Goal: Task Accomplishment & Management: Use online tool/utility

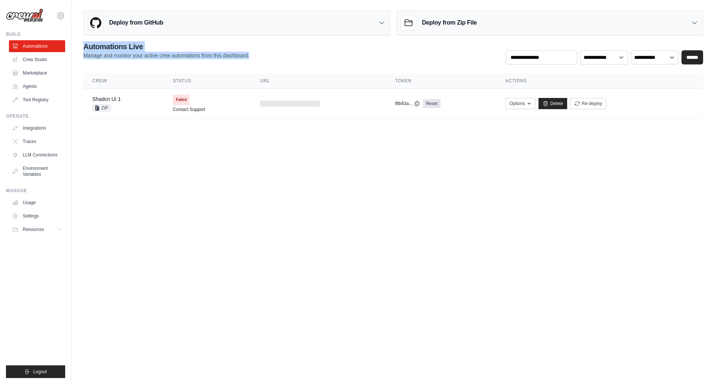
drag, startPoint x: 77, startPoint y: 45, endPoint x: 287, endPoint y: 62, distance: 210.0
click at [287, 62] on div "Deploy from GitHub Deploy your project directly from GitHub. Select a repositor…" at bounding box center [394, 62] width 644 height 111
click at [44, 62] on link "Crew Studio" at bounding box center [37, 60] width 56 height 12
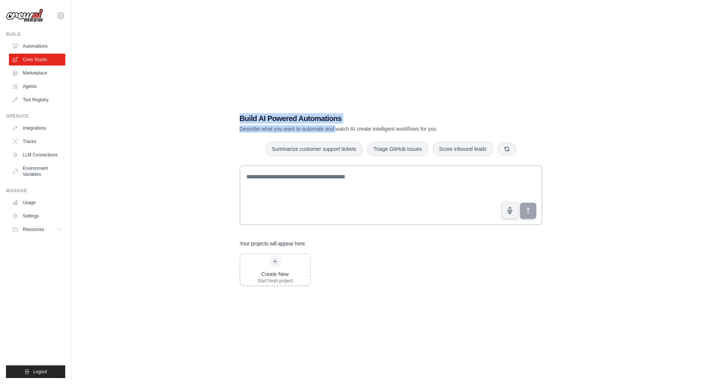
drag, startPoint x: 235, startPoint y: 118, endPoint x: 335, endPoint y: 129, distance: 100.9
click at [335, 129] on div "Build AI Powered Automations Describe what you want to automate and watch AI cr…" at bounding box center [391, 199] width 320 height 197
drag, startPoint x: 438, startPoint y: 130, endPoint x: 246, endPoint y: 108, distance: 193.1
click at [244, 107] on div "Build AI Powered Automations Describe what you want to automate and watch AI cr…" at bounding box center [391, 199] width 320 height 197
click at [343, 122] on h1 "Build AI Powered Automations" at bounding box center [365, 118] width 250 height 10
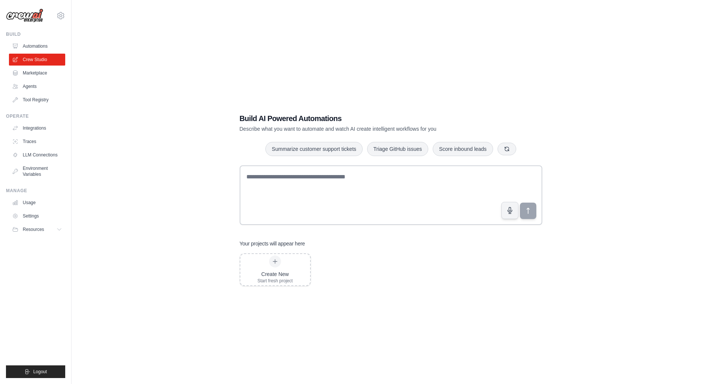
click at [367, 126] on p "Describe what you want to automate and watch AI create intelligent workflows fo…" at bounding box center [365, 128] width 250 height 7
drag, startPoint x: 447, startPoint y: 129, endPoint x: 263, endPoint y: 174, distance: 189.9
click at [236, 114] on div "Build AI Powered Automations Describe what you want to automate and watch AI cr…" at bounding box center [391, 199] width 320 height 197
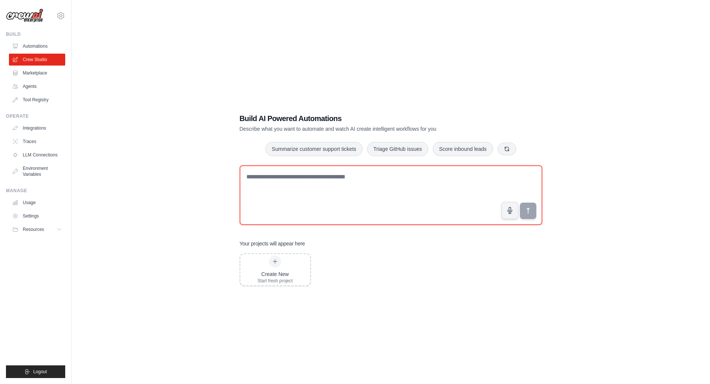
click at [284, 183] on textarea at bounding box center [391, 195] width 302 height 60
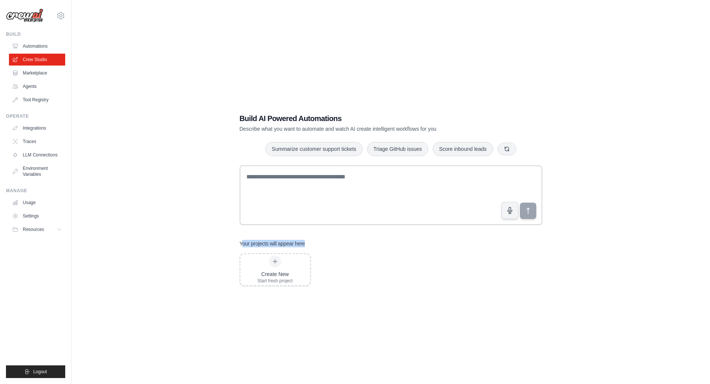
drag, startPoint x: 242, startPoint y: 242, endPoint x: 314, endPoint y: 237, distance: 71.4
click at [313, 237] on div "Build AI Powered Automations Describe what you want to automate and watch AI cr…" at bounding box center [391, 199] width 320 height 197
drag, startPoint x: 350, startPoint y: 127, endPoint x: 433, endPoint y: 129, distance: 83.1
click at [433, 129] on p "Describe what you want to automate and watch AI create intelligent workflows fo…" at bounding box center [365, 128] width 250 height 7
click at [35, 88] on link "Agents" at bounding box center [37, 86] width 56 height 12
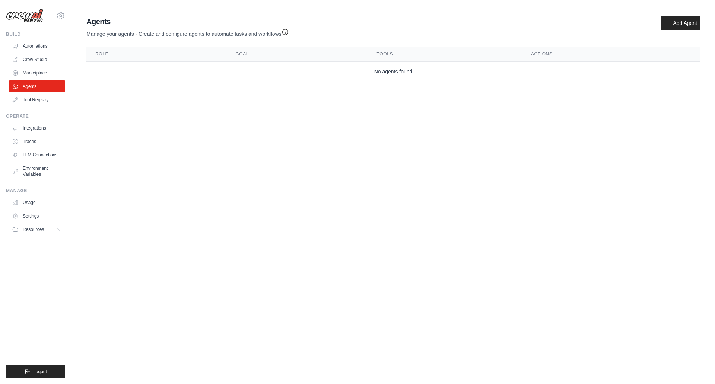
click at [39, 73] on link "Marketplace" at bounding box center [37, 73] width 56 height 12
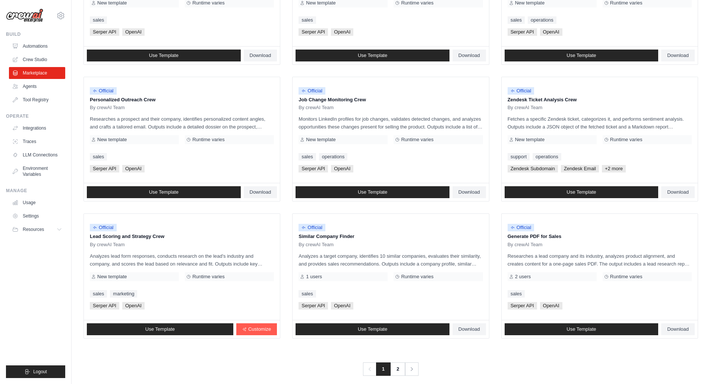
scroll to position [306, 0]
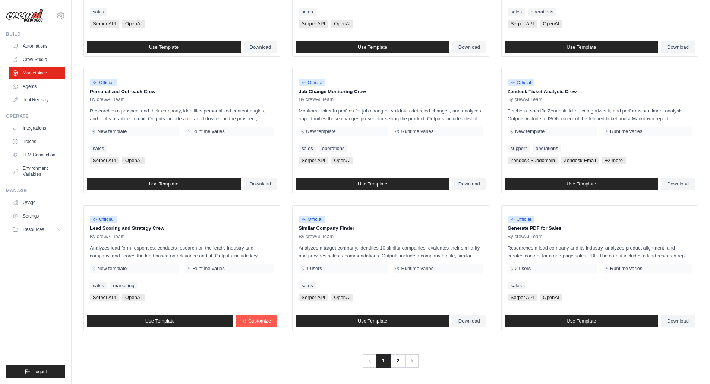
click at [36, 220] on link "Settings" at bounding box center [37, 216] width 56 height 12
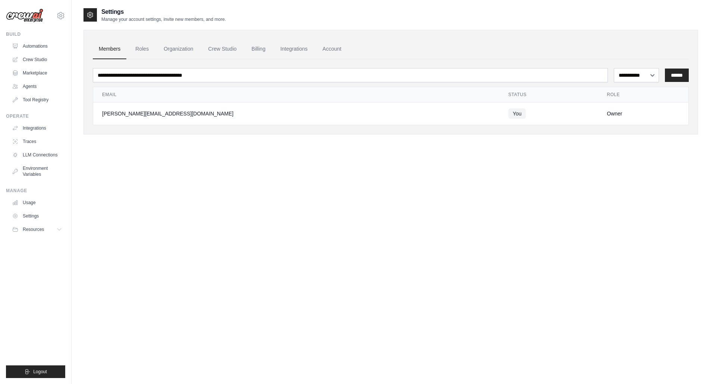
click at [295, 43] on link "Integrations" at bounding box center [293, 49] width 39 height 20
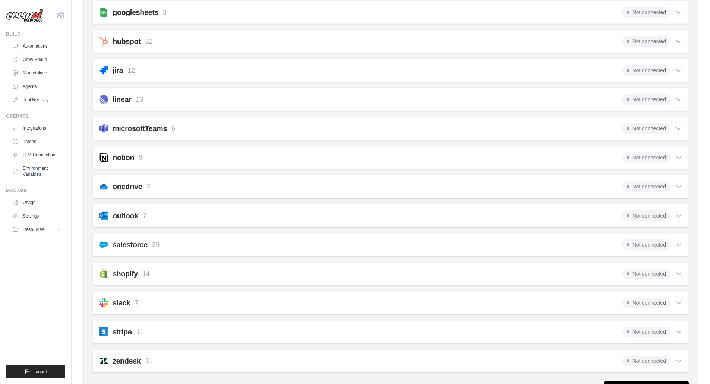
scroll to position [332, 0]
click at [44, 155] on link "LLM Connections" at bounding box center [37, 155] width 56 height 12
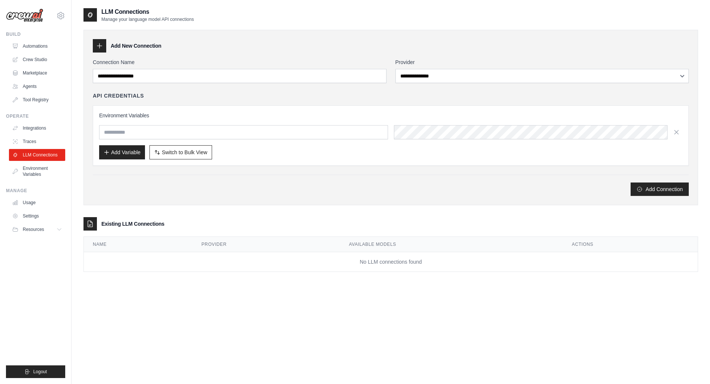
click at [29, 132] on link "Integrations" at bounding box center [37, 128] width 56 height 12
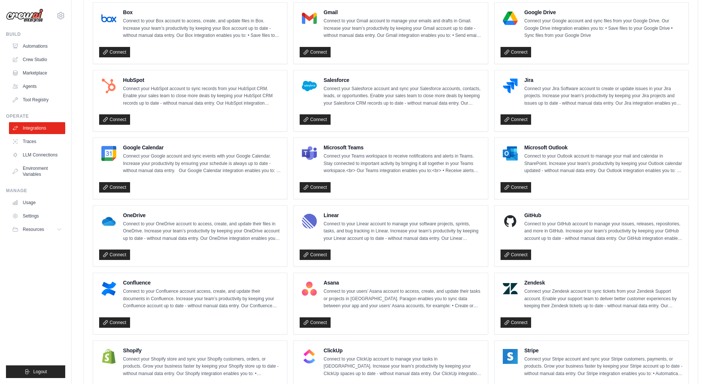
scroll to position [223, 0]
click at [45, 94] on ul "Automations Crew Studio Marketplace Agents Tool Registry" at bounding box center [37, 73] width 56 height 66
click at [44, 95] on link "Tool Registry" at bounding box center [37, 100] width 56 height 12
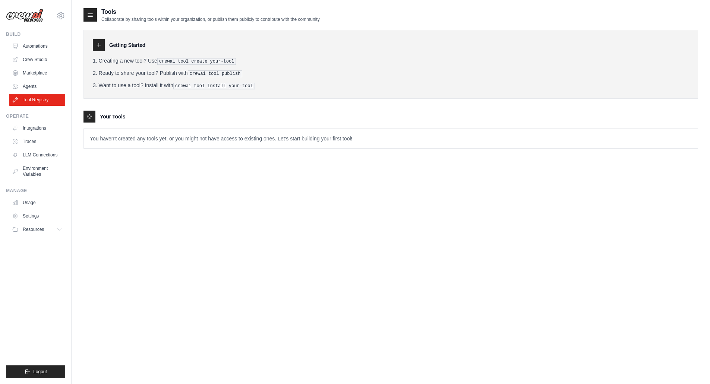
click at [37, 88] on link "Agents" at bounding box center [37, 86] width 56 height 12
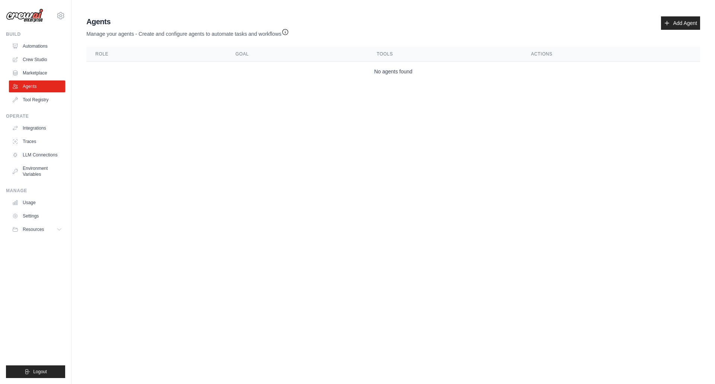
click at [41, 76] on link "Marketplace" at bounding box center [37, 73] width 56 height 12
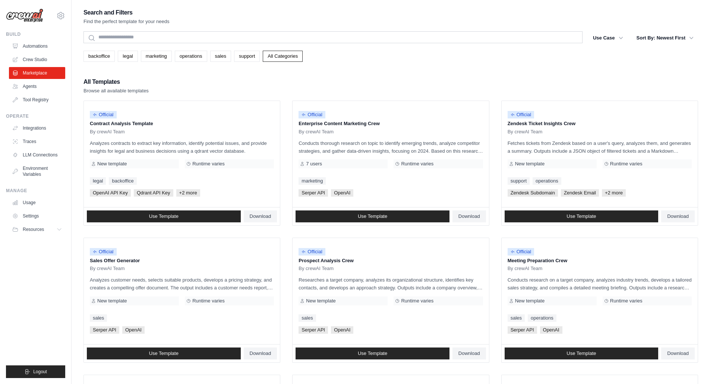
click at [38, 41] on div "Build Automations Crew Studio Marketplace Agents" at bounding box center [35, 68] width 59 height 74
click at [38, 44] on link "Automations" at bounding box center [37, 46] width 56 height 12
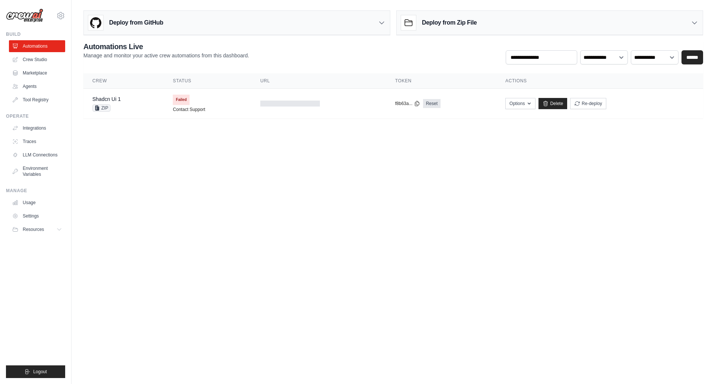
click at [41, 60] on link "Crew Studio" at bounding box center [37, 60] width 56 height 12
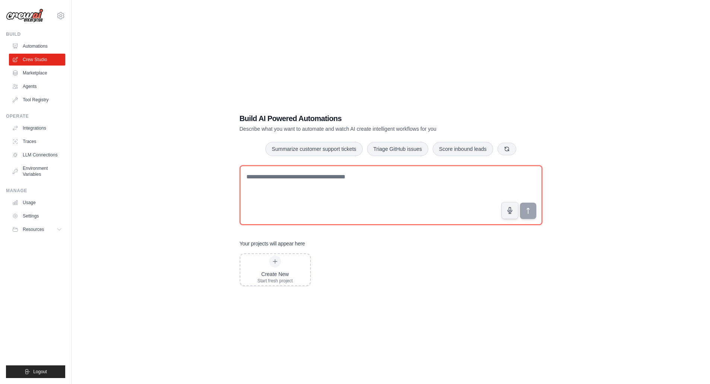
click at [262, 180] on textarea at bounding box center [391, 195] width 302 height 60
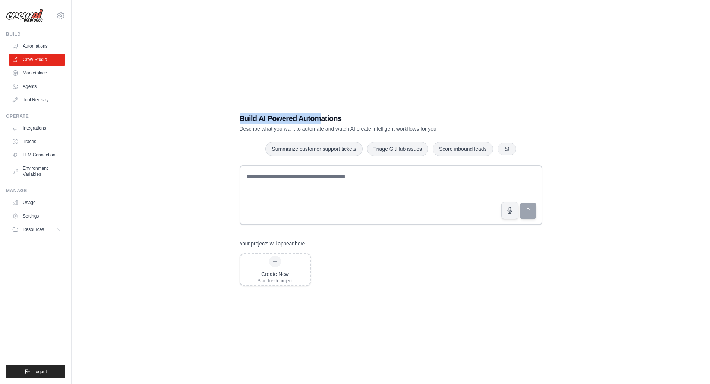
drag, startPoint x: 239, startPoint y: 117, endPoint x: 323, endPoint y: 114, distance: 83.5
click at [323, 114] on h1 "Build AI Powered Automations" at bounding box center [365, 118] width 250 height 10
drag, startPoint x: 360, startPoint y: 130, endPoint x: 264, endPoint y: 126, distance: 96.5
click at [266, 127] on p "Describe what you want to automate and watch AI create intelligent workflows fo…" at bounding box center [365, 128] width 250 height 7
drag, startPoint x: 237, startPoint y: 115, endPoint x: 444, endPoint y: 122, distance: 206.5
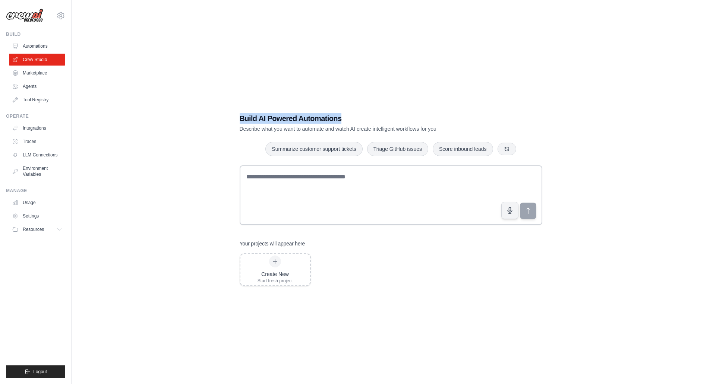
click at [444, 122] on div "Build AI Powered Automations Describe what you want to automate and watch AI cr…" at bounding box center [391, 199] width 320 height 197
click at [20, 72] on link "Marketplace" at bounding box center [37, 73] width 56 height 12
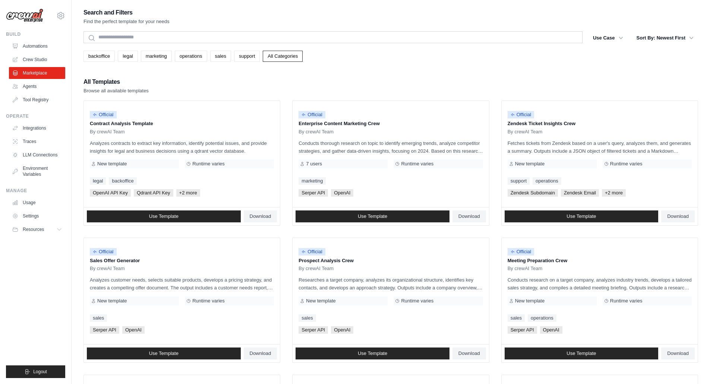
click at [36, 84] on link "Agents" at bounding box center [37, 86] width 56 height 12
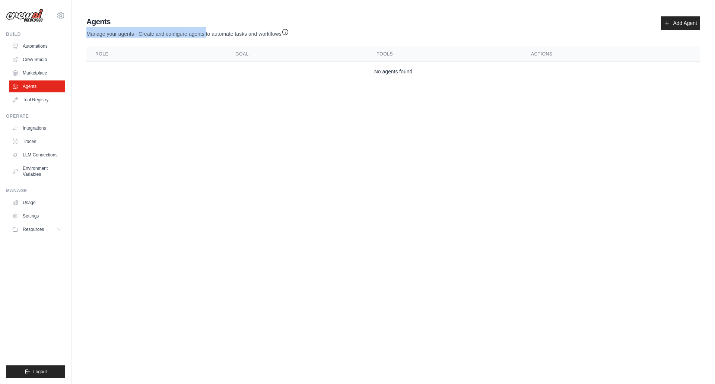
drag, startPoint x: 82, startPoint y: 32, endPoint x: 206, endPoint y: 32, distance: 123.7
click at [206, 32] on div "Agent Usage Guide To use an agent in your CrewAI project, you can initialize it…" at bounding box center [394, 48] width 644 height 71
drag, startPoint x: 305, startPoint y: 31, endPoint x: 91, endPoint y: 18, distance: 215.0
click at [91, 18] on div "Agents Manage your agents - Create and configure agents to automate tasks and w…" at bounding box center [393, 26] width 614 height 21
click at [41, 99] on link "Tool Registry" at bounding box center [37, 100] width 56 height 12
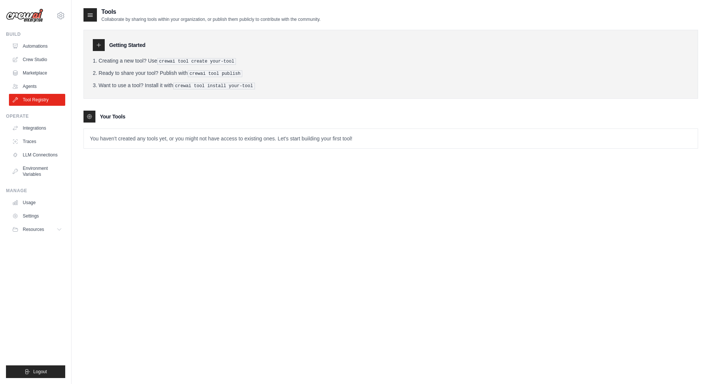
click at [35, 122] on div "Operate Integrations Traces LLM Connections Environment Variables" at bounding box center [35, 146] width 59 height 67
click at [35, 126] on link "Integrations" at bounding box center [37, 128] width 56 height 12
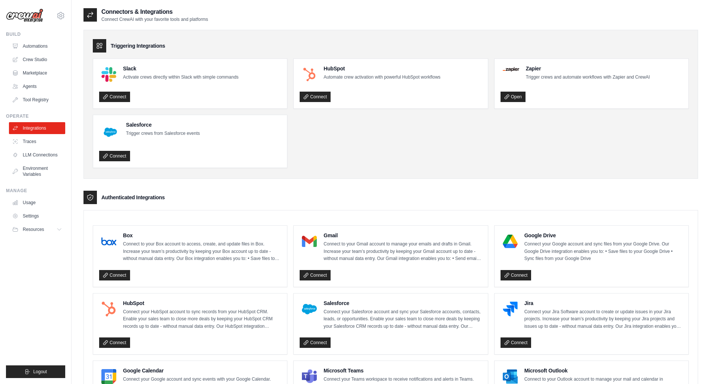
drag, startPoint x: 135, startPoint y: 200, endPoint x: 164, endPoint y: 197, distance: 28.8
click at [164, 199] on div "Authenticated Integrations" at bounding box center [390, 197] width 614 height 13
drag, startPoint x: 113, startPoint y: 47, endPoint x: 154, endPoint y: 44, distance: 41.0
click at [154, 44] on h3 "Triggering Integrations" at bounding box center [138, 45] width 54 height 7
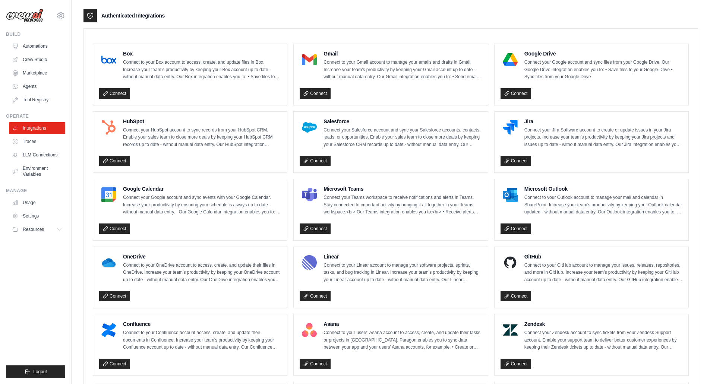
scroll to position [334, 0]
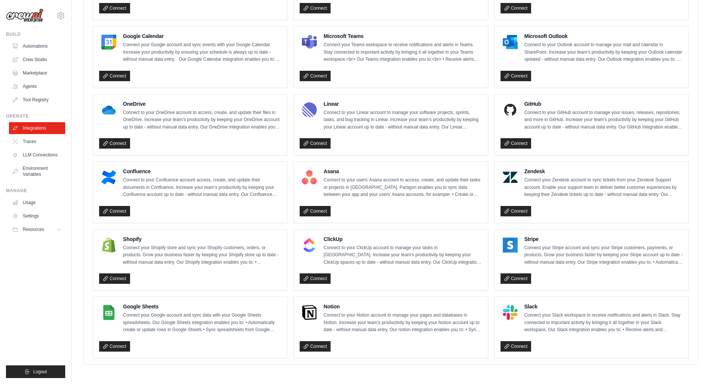
click at [46, 142] on link "Traces" at bounding box center [37, 142] width 56 height 12
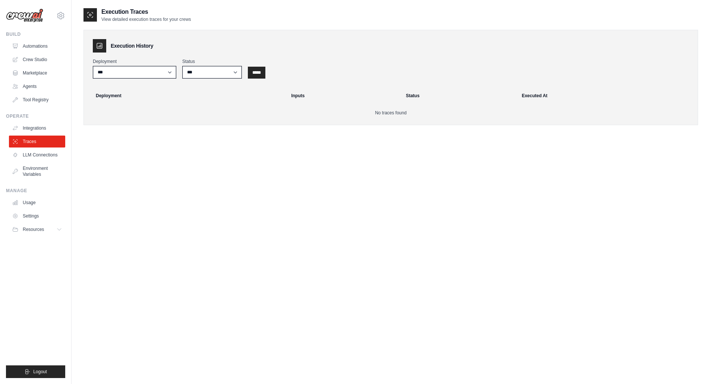
click at [32, 161] on ul "Integrations Traces LLM Connections Environment Variables" at bounding box center [37, 151] width 56 height 58
click at [34, 152] on link "LLM Connections" at bounding box center [37, 155] width 56 height 12
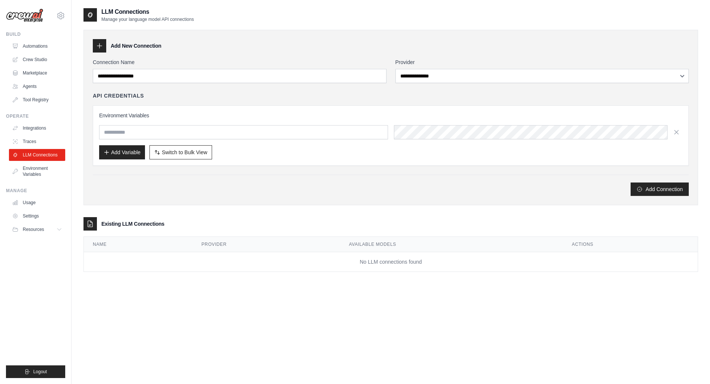
drag, startPoint x: 91, startPoint y: 43, endPoint x: 103, endPoint y: 87, distance: 45.4
click at [153, 55] on div "**********" at bounding box center [390, 117] width 614 height 175
click at [39, 172] on link "Environment Variables" at bounding box center [37, 171] width 56 height 18
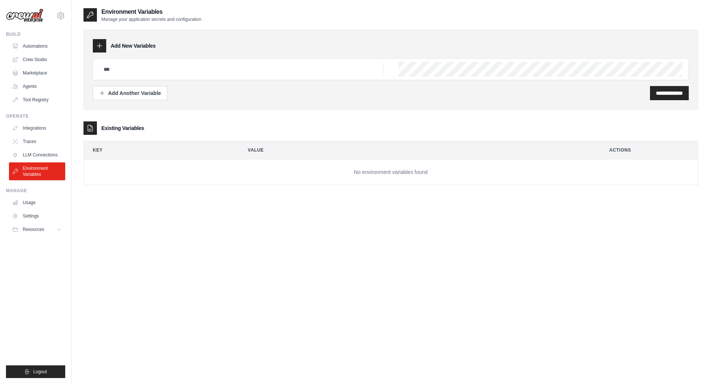
drag, startPoint x: 127, startPoint y: 45, endPoint x: 174, endPoint y: 42, distance: 47.4
click at [174, 43] on div "**********" at bounding box center [390, 70] width 614 height 80
drag, startPoint x: 102, startPoint y: 10, endPoint x: 202, endPoint y: 22, distance: 100.2
click at [207, 21] on div "Environment Variables Manage your application secrets and configuration" at bounding box center [390, 14] width 614 height 15
click at [25, 199] on link "Usage" at bounding box center [37, 203] width 56 height 12
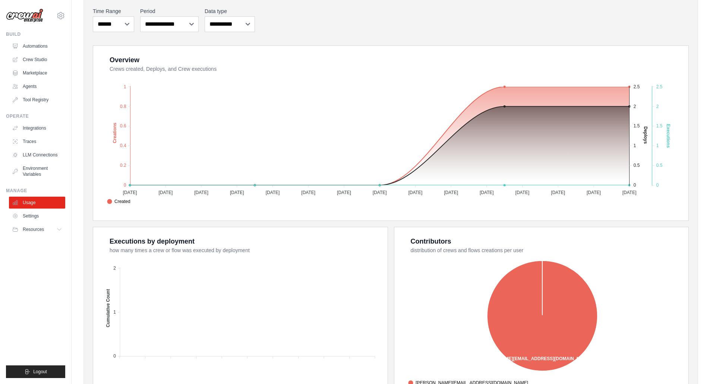
scroll to position [112, 0]
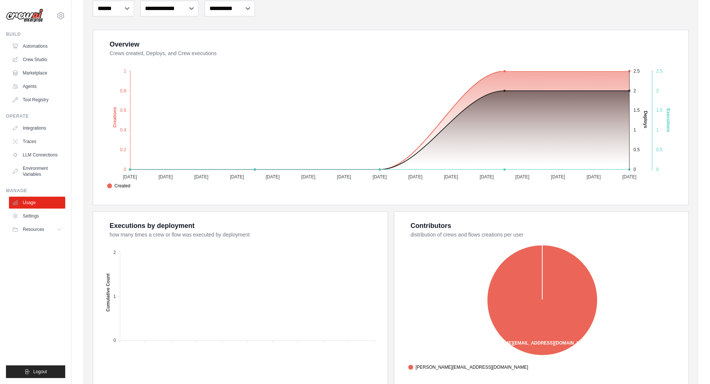
click at [45, 210] on ul "Usage Settings Resources Documentation Blog" at bounding box center [37, 216] width 56 height 39
click at [40, 216] on link "Settings" at bounding box center [37, 216] width 56 height 12
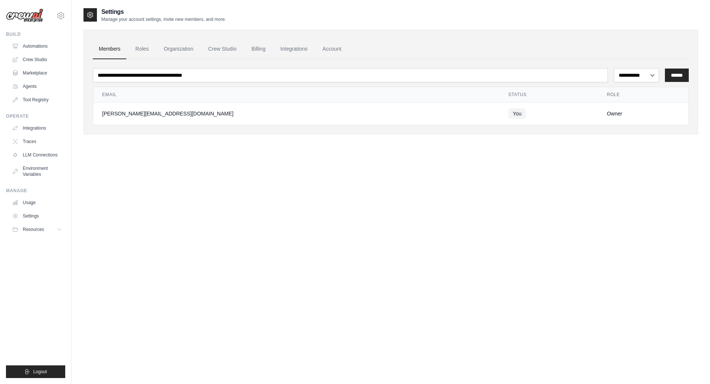
click at [53, 227] on button "Resources" at bounding box center [37, 229] width 56 height 12
click at [262, 48] on link "Billing" at bounding box center [258, 49] width 26 height 20
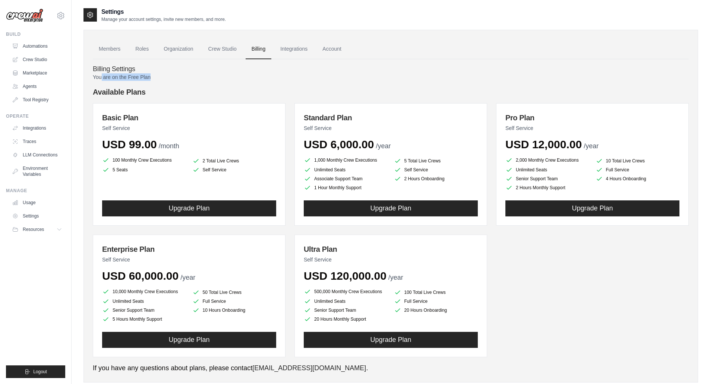
drag, startPoint x: 101, startPoint y: 73, endPoint x: 188, endPoint y: 79, distance: 87.8
click at [179, 76] on p "You are on the Free Plan" at bounding box center [391, 76] width 596 height 7
drag, startPoint x: 307, startPoint y: 160, endPoint x: 197, endPoint y: 94, distance: 127.6
click at [188, 109] on div "Basic Plan Self Service USD 99.00 /month 100 Monthly Crew Executions 2 Total Li…" at bounding box center [391, 230] width 596 height 254
click at [204, 71] on h4 "Billing Settings" at bounding box center [391, 69] width 596 height 8
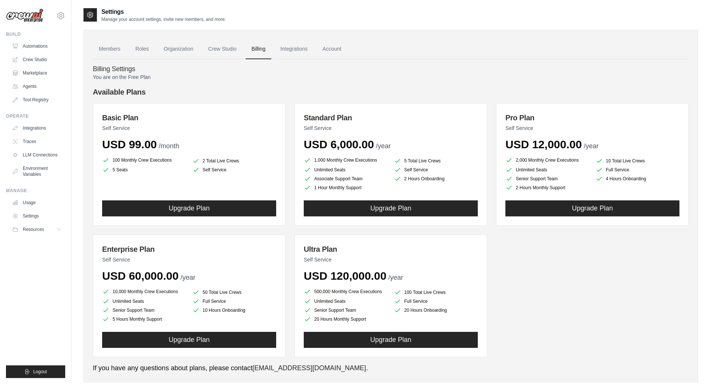
drag, startPoint x: 446, startPoint y: 263, endPoint x: 332, endPoint y: 1, distance: 286.3
click at [61, 16] on icon at bounding box center [61, 16] width 2 height 2
click at [53, 51] on link "Settings" at bounding box center [61, 50] width 66 height 13
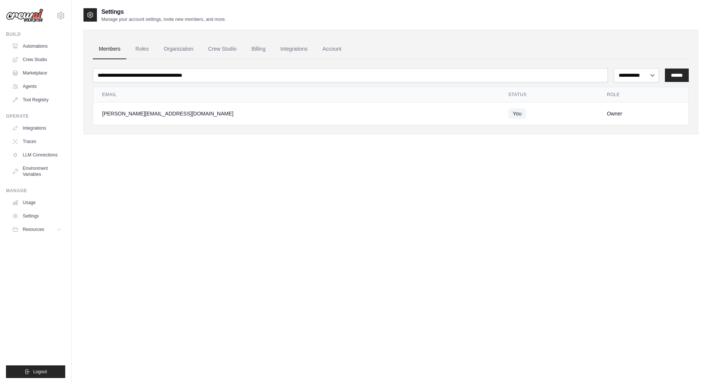
click at [52, 225] on button "Resources" at bounding box center [37, 229] width 56 height 12
click at [38, 252] on span "GitHub" at bounding box center [33, 254] width 14 height 6
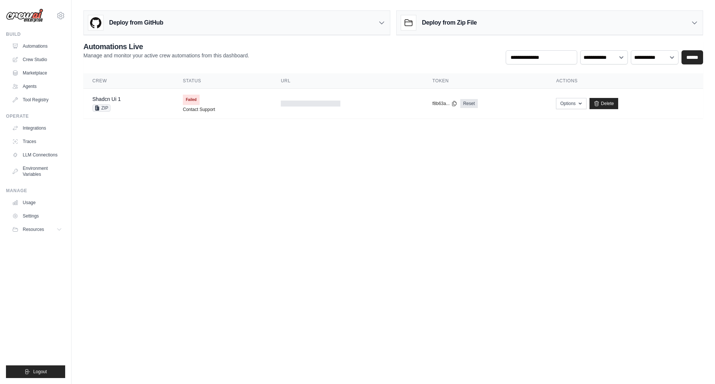
click at [276, 56] on div "**********" at bounding box center [393, 52] width 620 height 23
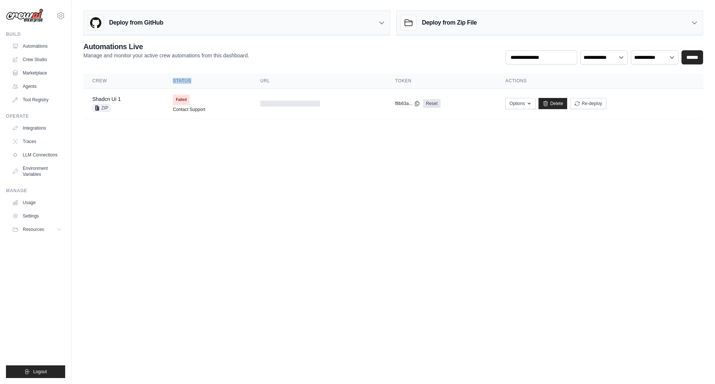
drag, startPoint x: 171, startPoint y: 77, endPoint x: 249, endPoint y: 82, distance: 78.0
click at [238, 82] on th "Status" at bounding box center [208, 80] width 88 height 15
click at [28, 45] on link "Automations" at bounding box center [37, 46] width 56 height 12
click at [27, 217] on link "Settings" at bounding box center [37, 216] width 56 height 12
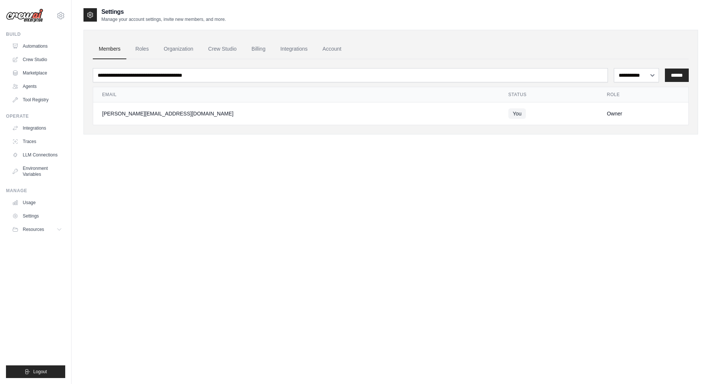
click at [258, 48] on link "Billing" at bounding box center [258, 49] width 26 height 20
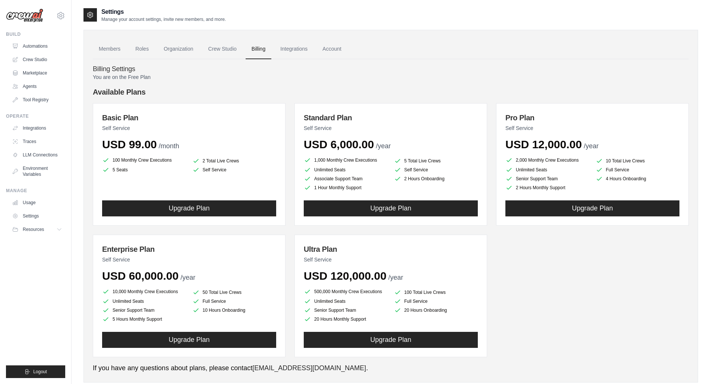
drag, startPoint x: 104, startPoint y: 115, endPoint x: 224, endPoint y: 174, distance: 133.9
click at [226, 174] on div "Basic Plan Self Service USD 99.00 /month 100 Monthly Crew Executions 2 Total Li…" at bounding box center [189, 164] width 193 height 123
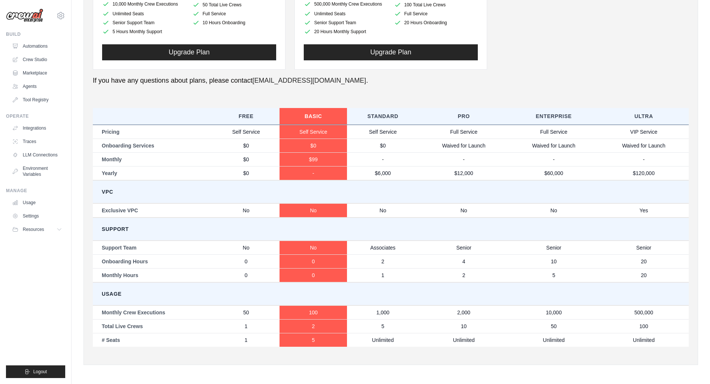
scroll to position [288, 0]
drag, startPoint x: 234, startPoint y: 131, endPoint x: 256, endPoint y: 133, distance: 22.4
click at [256, 133] on td "Self Service" at bounding box center [245, 131] width 67 height 14
click at [107, 142] on td "Onboarding Services" at bounding box center [153, 145] width 120 height 14
drag, startPoint x: 121, startPoint y: 132, endPoint x: 216, endPoint y: 132, distance: 95.4
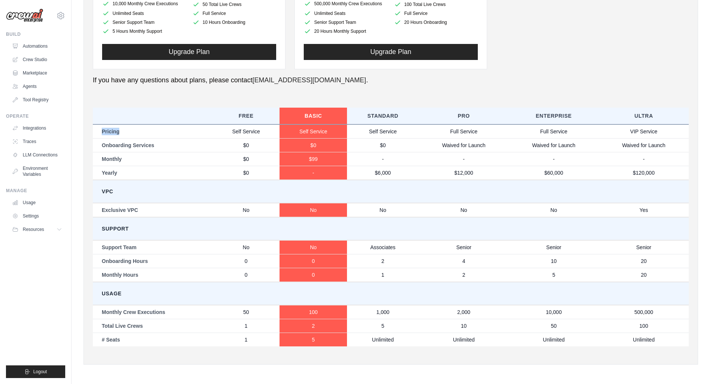
click at [201, 131] on td "Pricing" at bounding box center [153, 131] width 120 height 14
click at [267, 130] on td "Self Service" at bounding box center [245, 131] width 67 height 14
drag, startPoint x: 101, startPoint y: 310, endPoint x: 199, endPoint y: 309, distance: 98.3
click at [173, 308] on td "Monthly Crew Executions" at bounding box center [153, 312] width 120 height 14
drag, startPoint x: 234, startPoint y: 311, endPoint x: 261, endPoint y: 309, distance: 27.7
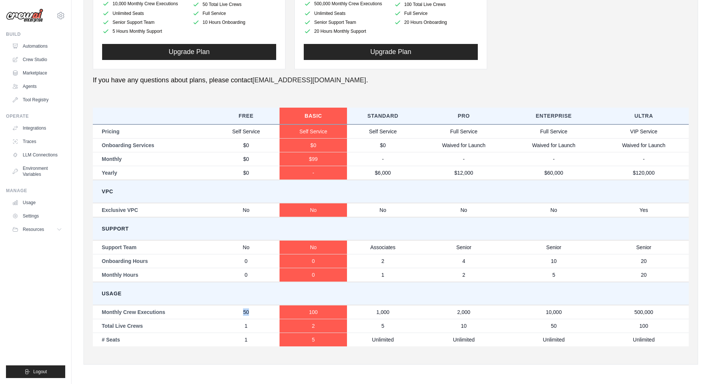
click at [263, 310] on td "50" at bounding box center [245, 312] width 67 height 14
drag, startPoint x: 103, startPoint y: 325, endPoint x: 161, endPoint y: 326, distance: 58.1
click at [162, 326] on td "Total Live Crews" at bounding box center [153, 326] width 120 height 14
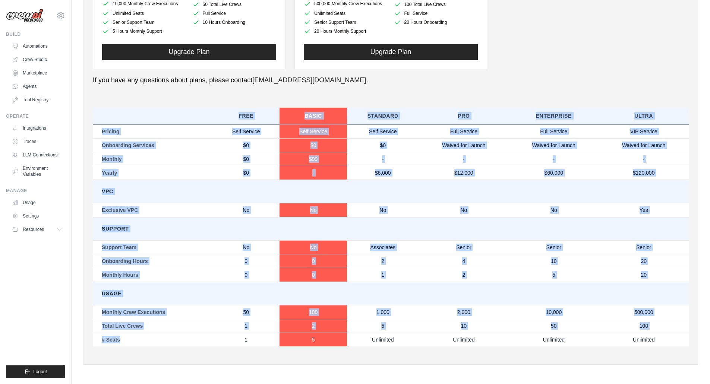
drag, startPoint x: 111, startPoint y: 343, endPoint x: 152, endPoint y: 339, distance: 40.8
click at [152, 340] on div "Members Roles Organization Crew Studio Billing Integrations Account Billing Set…" at bounding box center [390, 53] width 614 height 623
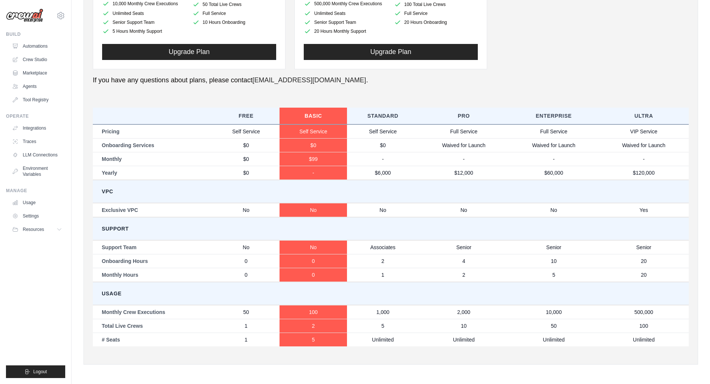
click at [248, 337] on td "1" at bounding box center [245, 340] width 67 height 14
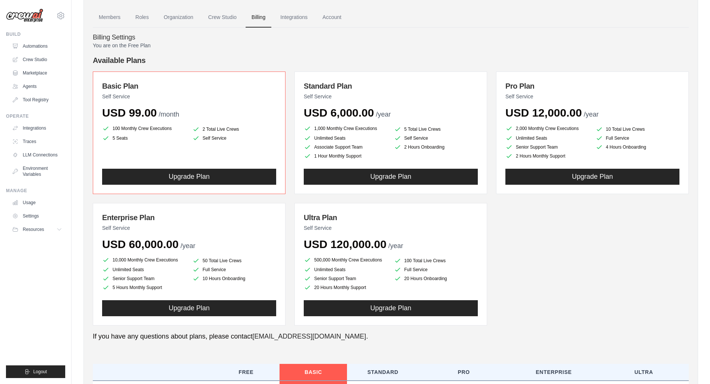
scroll to position [74, 0]
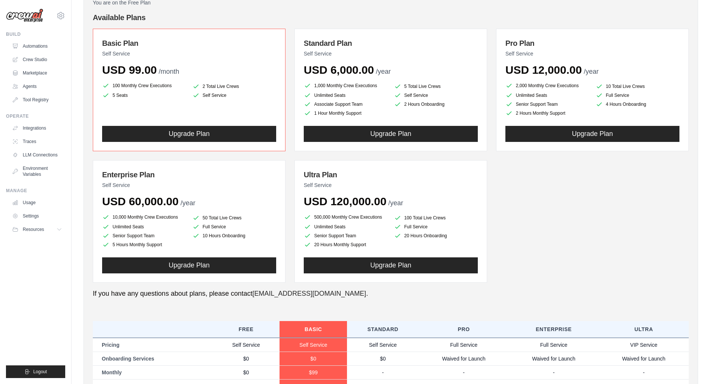
drag, startPoint x: 108, startPoint y: 88, endPoint x: 219, endPoint y: 86, distance: 110.6
click at [209, 90] on ul "100 Monthly Crew Executions 2 Total Live Crews 5 Seats Self Service" at bounding box center [189, 90] width 174 height 18
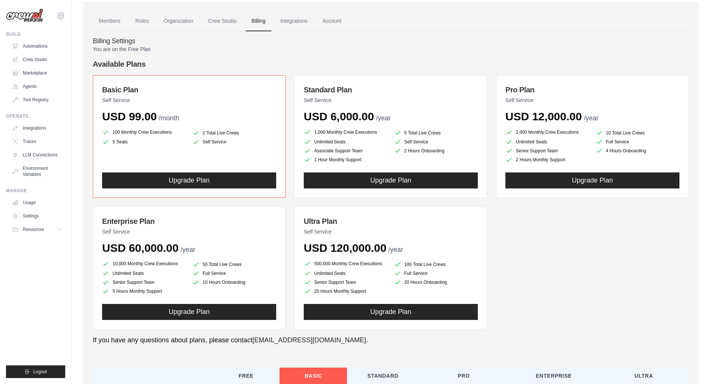
scroll to position [27, 0]
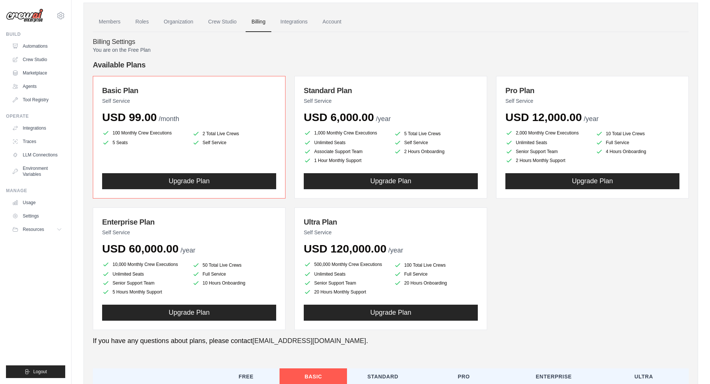
click at [308, 71] on div "Available Plans Basic Plan Self Service USD 99.00 /month 100 Monthly Crew Execu…" at bounding box center [391, 195] width 596 height 270
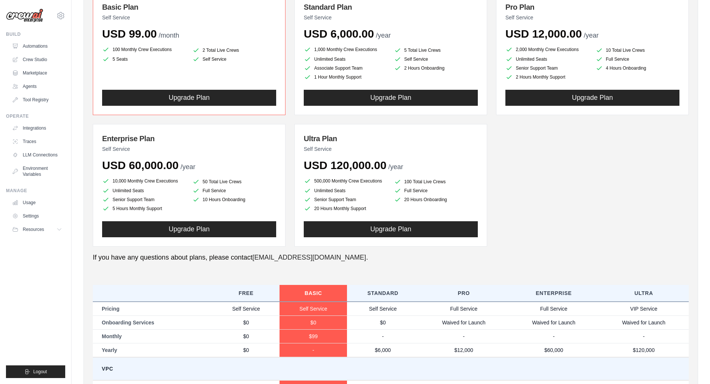
scroll to position [64, 0]
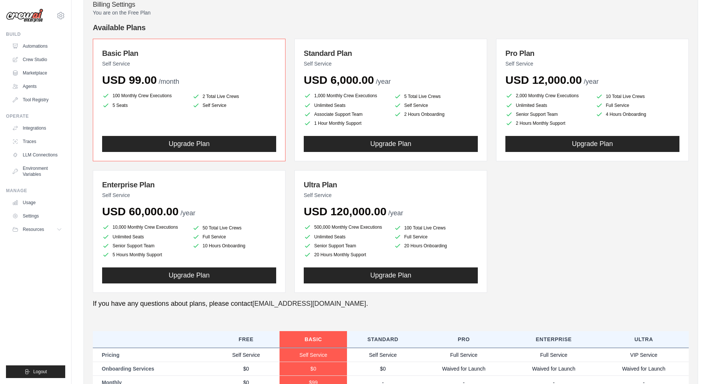
click at [46, 152] on link "LLM Connections" at bounding box center [37, 155] width 56 height 12
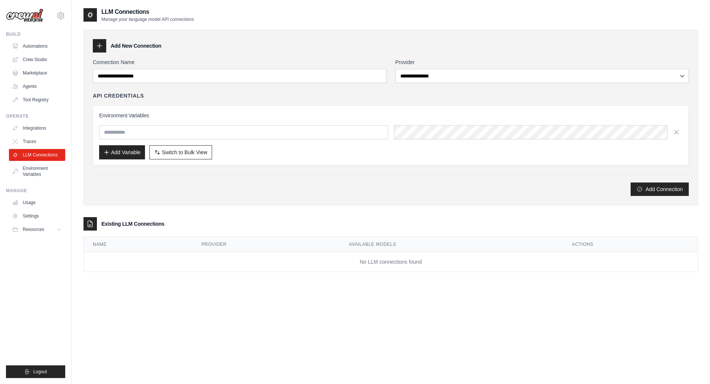
click at [39, 44] on link "Automations" at bounding box center [37, 46] width 56 height 12
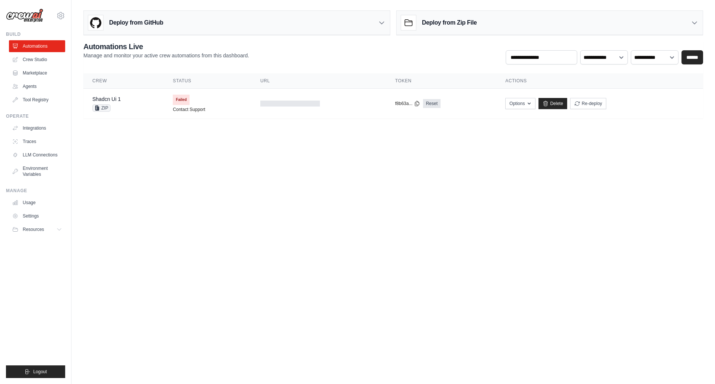
click at [35, 62] on link "Crew Studio" at bounding box center [37, 60] width 56 height 12
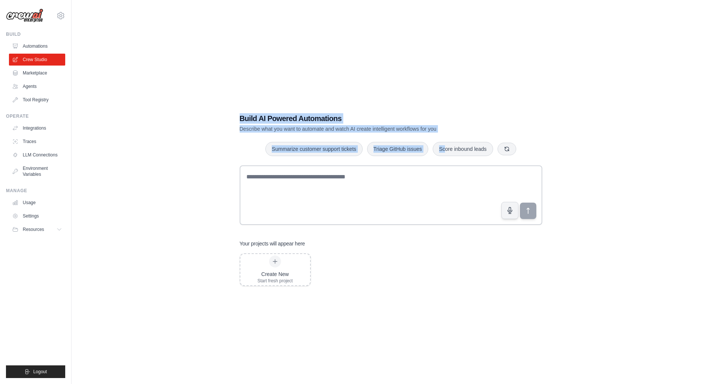
drag, startPoint x: 240, startPoint y: 120, endPoint x: 400, endPoint y: 136, distance: 161.7
click at [404, 135] on div "Build AI Powered Automations Describe what you want to automate and watch AI cr…" at bounding box center [391, 199] width 320 height 197
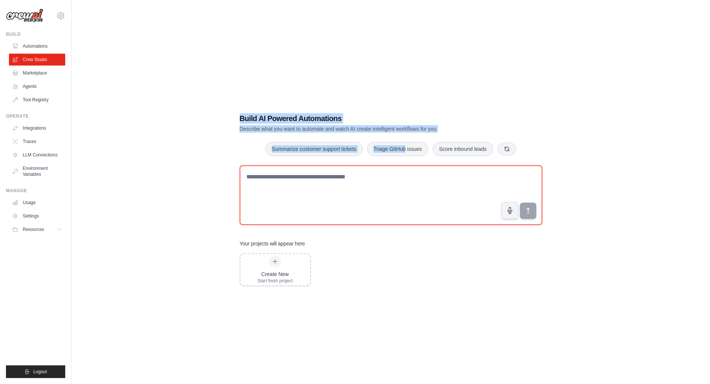
drag, startPoint x: 347, startPoint y: 183, endPoint x: 294, endPoint y: 180, distance: 53.4
click at [344, 183] on textarea at bounding box center [391, 195] width 302 height 60
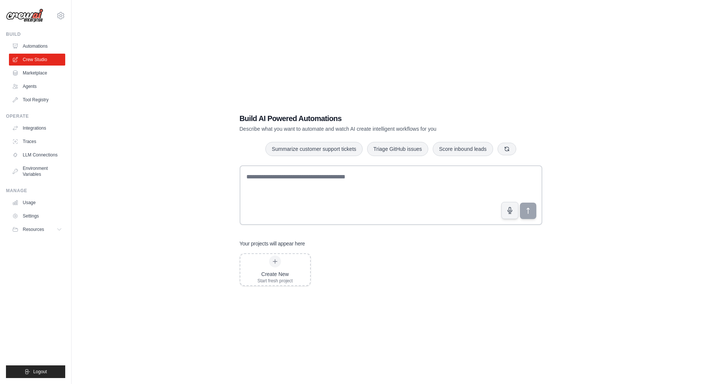
click at [32, 69] on link "Marketplace" at bounding box center [37, 73] width 56 height 12
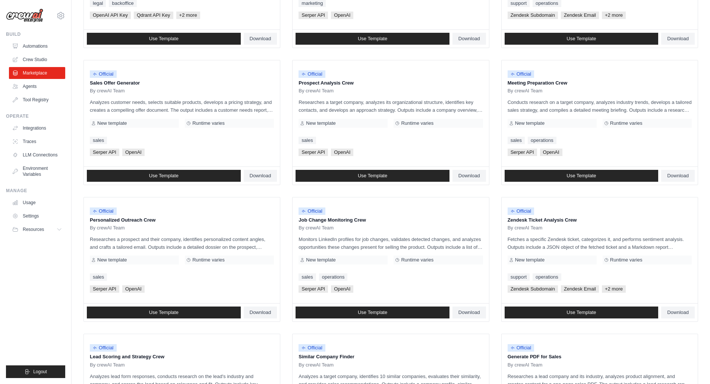
scroll to position [186, 0]
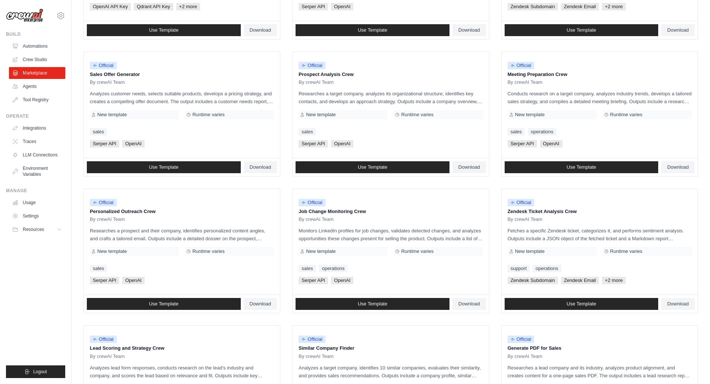
drag, startPoint x: 86, startPoint y: 212, endPoint x: 167, endPoint y: 212, distance: 81.2
click at [167, 212] on div "Official Personalized Outreach Crew By crewAI Team Researches a prospect and th…" at bounding box center [182, 242] width 196 height 106
drag, startPoint x: 296, startPoint y: 214, endPoint x: 317, endPoint y: 211, distance: 20.7
click at [317, 211] on div "Official Job Change Monitoring Crew By crewAI Team Monitors LinkedIn profiles f…" at bounding box center [390, 242] width 196 height 106
drag, startPoint x: 110, startPoint y: 231, endPoint x: 143, endPoint y: 238, distance: 33.5
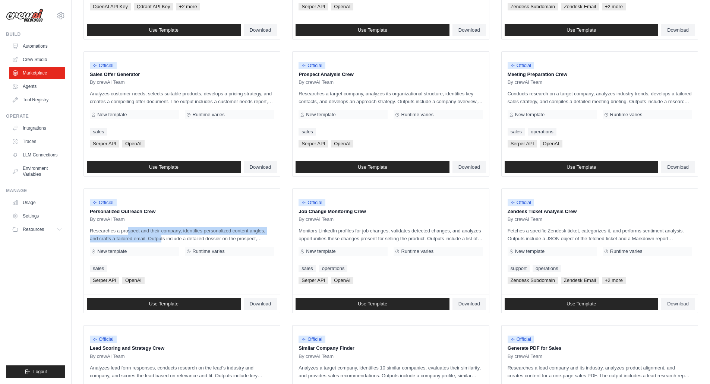
click at [143, 238] on p "Researches a prospect and their company, identifies personalized content angles…" at bounding box center [182, 235] width 184 height 16
drag, startPoint x: 151, startPoint y: 238, endPoint x: 235, endPoint y: 242, distance: 83.9
click at [261, 238] on p "Researches a prospect and their company, identifies personalized content angles…" at bounding box center [182, 235] width 184 height 16
drag, startPoint x: 295, startPoint y: 209, endPoint x: 381, endPoint y: 214, distance: 85.8
click at [381, 214] on div "Official Job Change Monitoring Crew By crewAI Team Monitors LinkedIn profiles f…" at bounding box center [390, 242] width 196 height 106
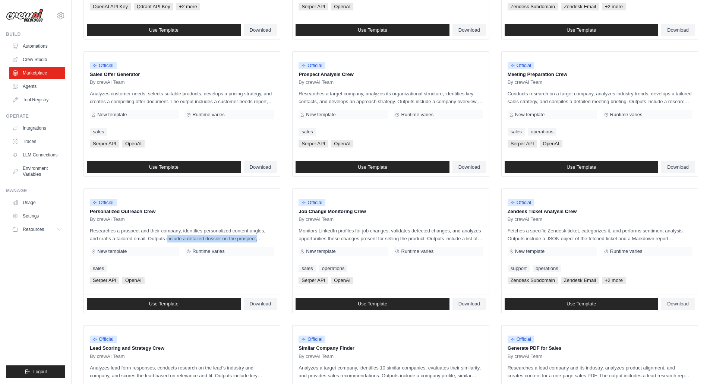
drag, startPoint x: 92, startPoint y: 76, endPoint x: 159, endPoint y: 76, distance: 67.0
click at [159, 76] on div "Official Sales Offer Generator By crewAI Team Analyzes customer needs, selects …" at bounding box center [182, 105] width 196 height 106
drag, startPoint x: 308, startPoint y: 75, endPoint x: 360, endPoint y: 76, distance: 51.8
click at [360, 76] on div "Official Prospect Analysis Crew By crewAI Team Researches a target company, ana…" at bounding box center [390, 105] width 196 height 106
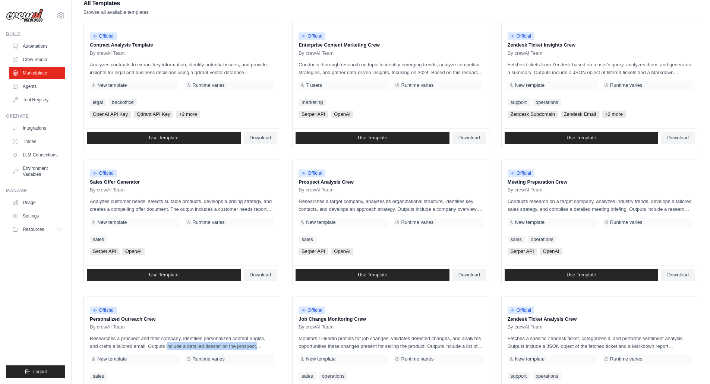
scroll to position [74, 0]
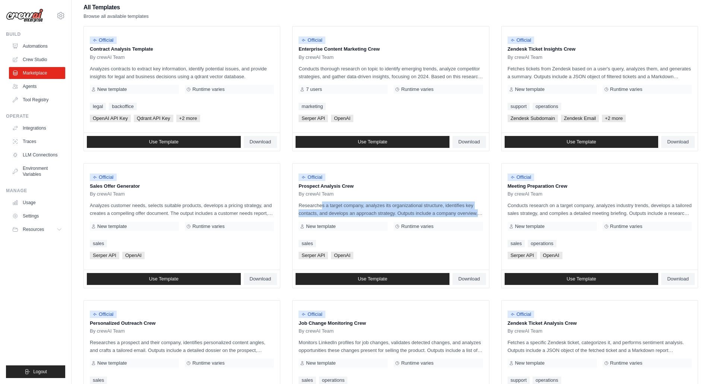
drag, startPoint x: 294, startPoint y: 204, endPoint x: 484, endPoint y: 214, distance: 190.2
click at [484, 214] on div "Official Prospect Analysis Crew By crewAI Team Researches a target company, ana…" at bounding box center [390, 217] width 196 height 106
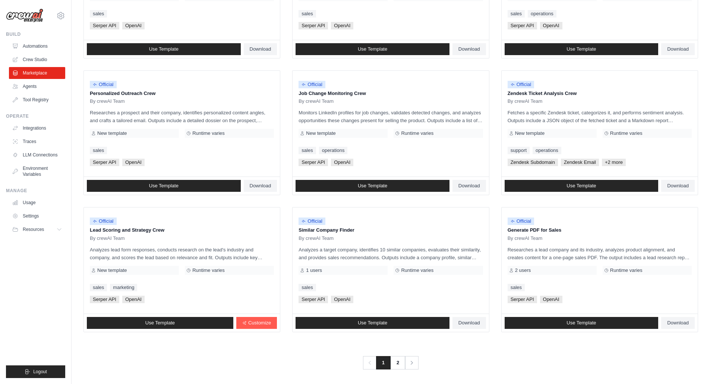
scroll to position [306, 0]
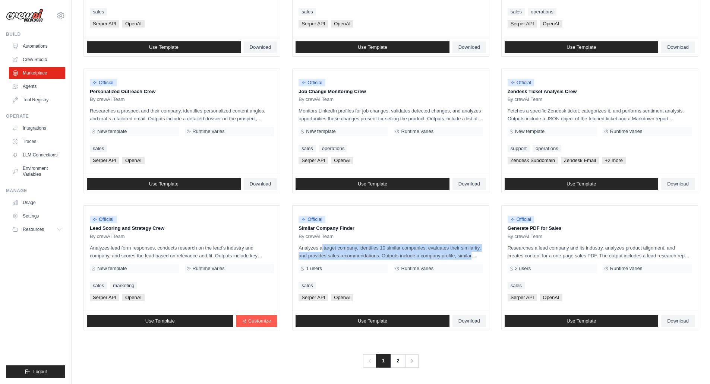
drag, startPoint x: 323, startPoint y: 246, endPoint x: 470, endPoint y: 254, distance: 147.4
click at [471, 255] on p "Analyzes a target company, identifies 10 similar companies, evaluates their sim…" at bounding box center [390, 252] width 184 height 16
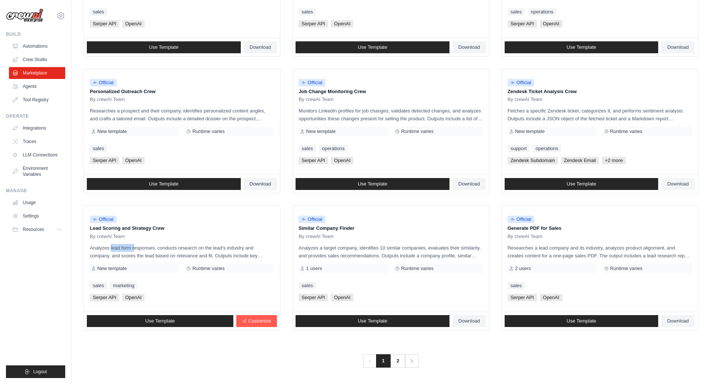
drag, startPoint x: 87, startPoint y: 246, endPoint x: 112, endPoint y: 247, distance: 25.0
click at [112, 247] on div "Official Lead Scoring and Strategy Crew By crewAI Team Analyzes lead form respo…" at bounding box center [182, 259] width 196 height 106
drag, startPoint x: 89, startPoint y: 231, endPoint x: 166, endPoint y: 231, distance: 76.7
click at [166, 231] on div "Official Lead Scoring and Strategy Crew By crewAI Team Analyzes lead form respo…" at bounding box center [182, 259] width 196 height 106
click at [398, 358] on link "2" at bounding box center [397, 360] width 15 height 13
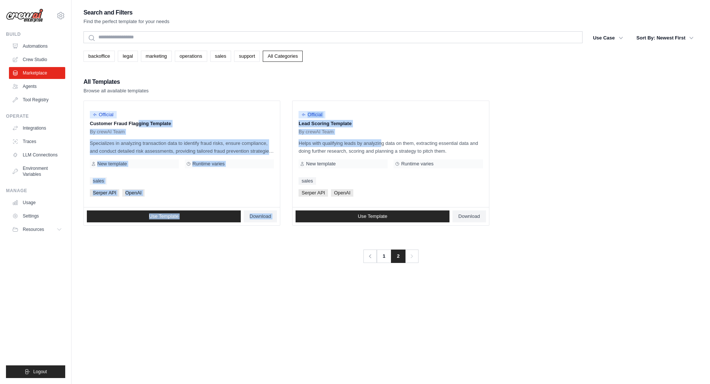
drag, startPoint x: 150, startPoint y: 126, endPoint x: 362, endPoint y: 143, distance: 212.2
click at [362, 143] on ul "Official Customer Fraud Flagging Template By crewAI Team Specializes in analyzi…" at bounding box center [390, 163] width 614 height 125
drag, startPoint x: 77, startPoint y: 74, endPoint x: 92, endPoint y: 76, distance: 15.5
click at [92, 76] on div "Search and Filters Find the perfect template for your needs Search Use Case bac…" at bounding box center [391, 199] width 638 height 384
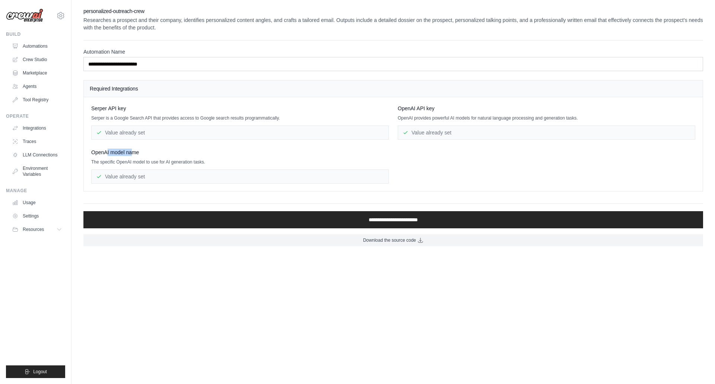
drag, startPoint x: 124, startPoint y: 152, endPoint x: 144, endPoint y: 151, distance: 19.4
click at [144, 151] on div "OpenAI model name" at bounding box center [240, 152] width 298 height 7
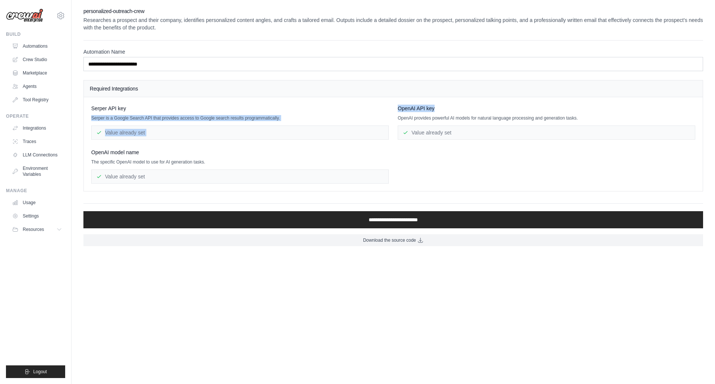
drag, startPoint x: 411, startPoint y: 115, endPoint x: 447, endPoint y: 111, distance: 36.4
click at [447, 111] on div "Serper API key Serper is a Google Search API that provides access to Google sea…" at bounding box center [393, 144] width 604 height 79
click at [132, 111] on div "Serper API key" at bounding box center [240, 108] width 298 height 7
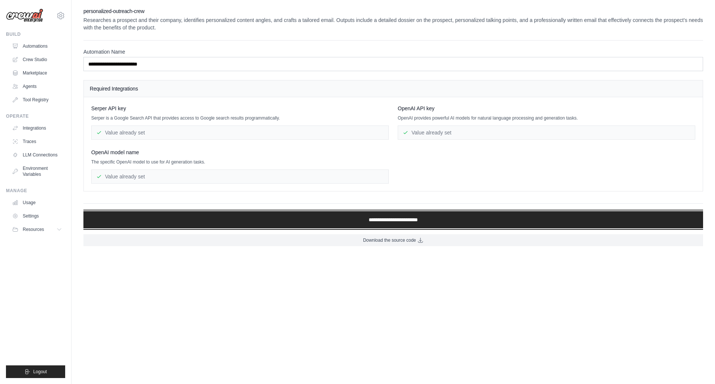
click at [304, 222] on input "**********" at bounding box center [393, 219] width 620 height 17
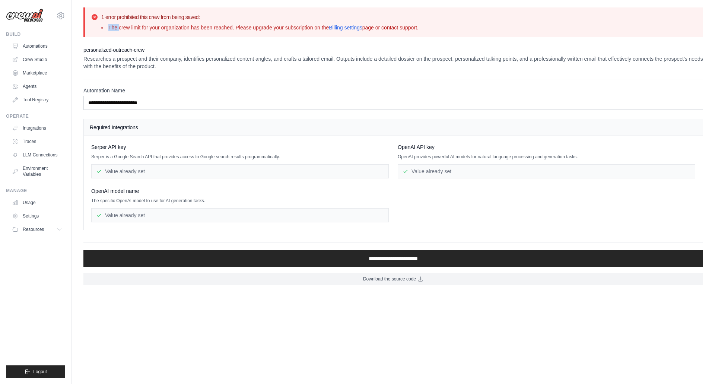
drag, startPoint x: 119, startPoint y: 29, endPoint x: 217, endPoint y: 20, distance: 98.3
click at [217, 20] on div "1 error prohibited this crew from being saved: The crew limit for your organiza…" at bounding box center [259, 22] width 317 height 18
click at [294, 25] on div "1 error prohibited this crew from being saved: The crew limit for your organiza…" at bounding box center [259, 22] width 317 height 18
click at [25, 48] on link "Automations" at bounding box center [37, 46] width 56 height 12
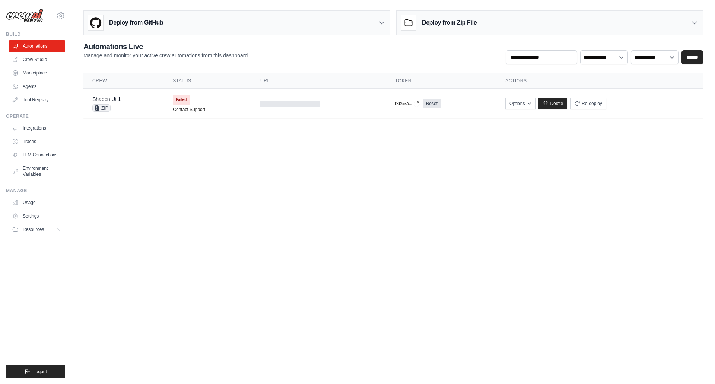
click at [111, 95] on div "Shadcn Ui 1" at bounding box center [106, 98] width 28 height 7
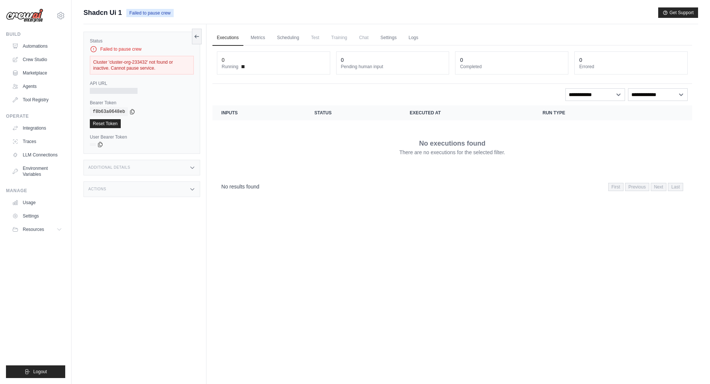
click at [292, 38] on link "Scheduling" at bounding box center [287, 38] width 31 height 16
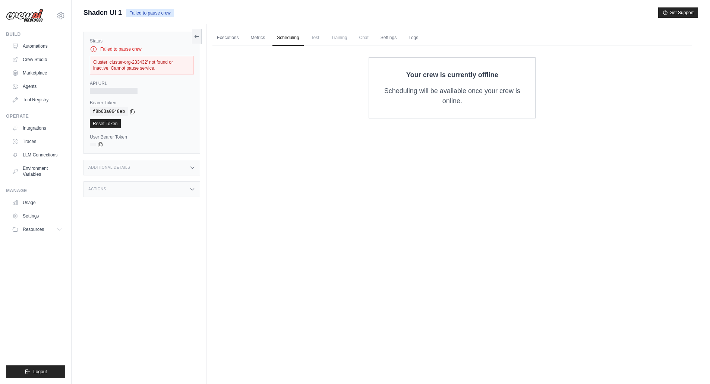
click at [117, 49] on div "Failed to pause crew" at bounding box center [142, 48] width 104 height 7
click at [195, 37] on icon at bounding box center [194, 36] width 1 height 3
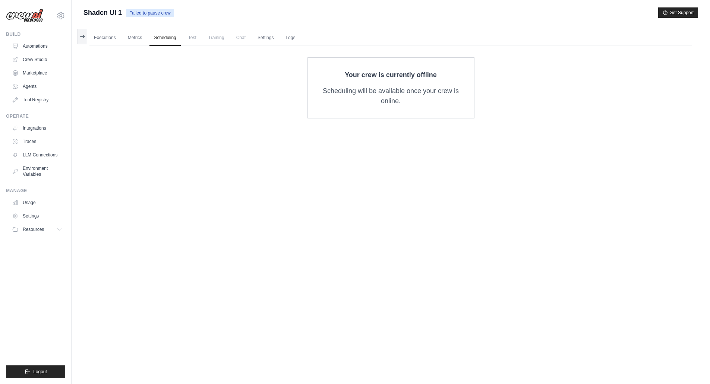
click at [44, 51] on link "Automations" at bounding box center [37, 46] width 56 height 12
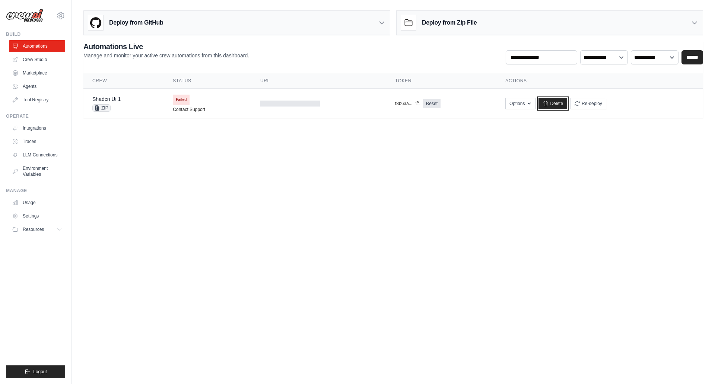
click at [548, 105] on icon at bounding box center [546, 103] width 4 height 5
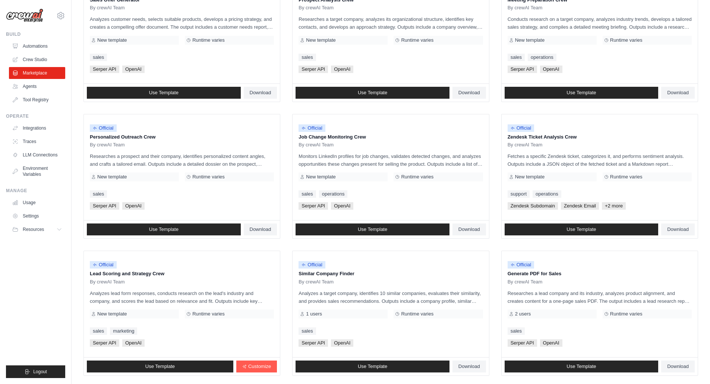
click at [149, 218] on div "Official Personalized Outreach Crew By crewAI Team Researches a prospect and th…" at bounding box center [182, 167] width 196 height 106
click at [152, 223] on div "Use Template Download" at bounding box center [182, 230] width 196 height 18
click at [152, 224] on link "Use Template" at bounding box center [164, 229] width 154 height 12
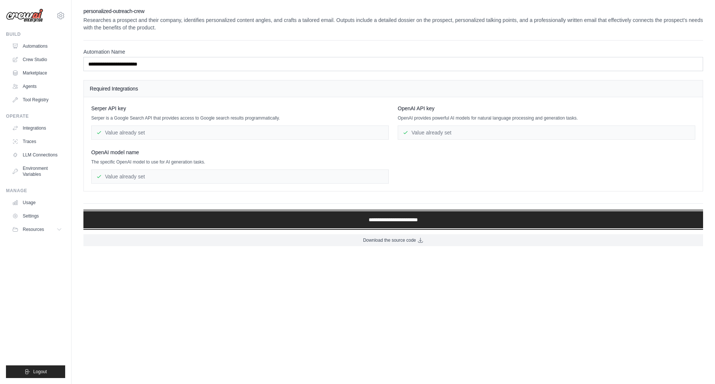
click at [373, 213] on input "**********" at bounding box center [393, 219] width 620 height 17
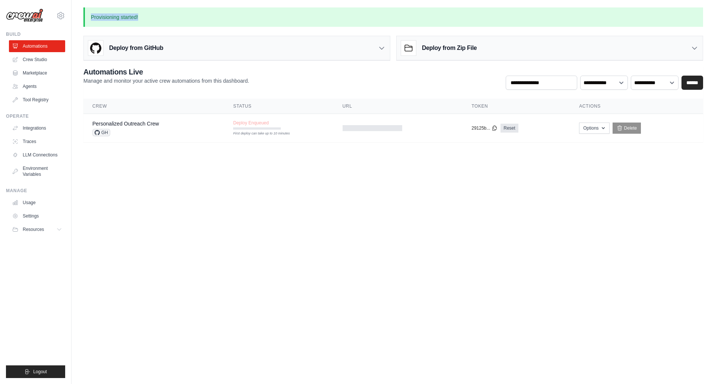
drag, startPoint x: 92, startPoint y: 17, endPoint x: 150, endPoint y: 25, distance: 58.3
click at [150, 25] on p "Provisioning started!" at bounding box center [393, 16] width 620 height 19
click at [433, 210] on body "dylan@omg-rentals.com Settings Build Automations Crew Studio" at bounding box center [357, 192] width 715 height 384
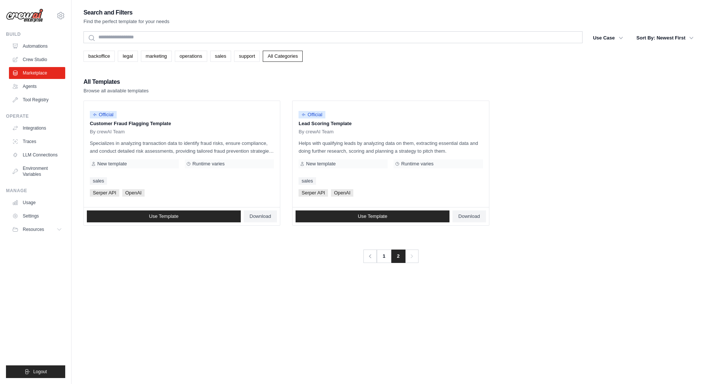
click at [381, 253] on link "1" at bounding box center [383, 256] width 15 height 13
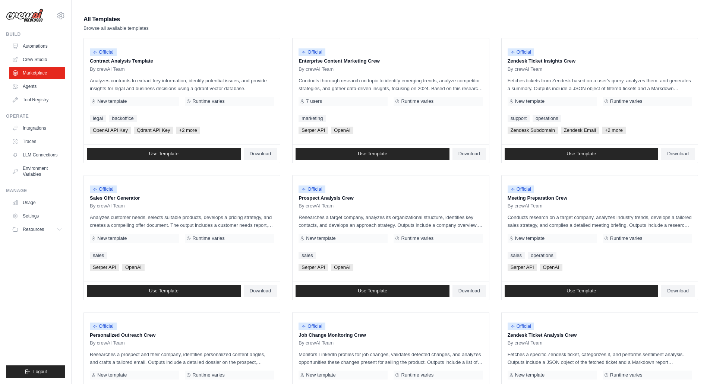
scroll to position [112, 0]
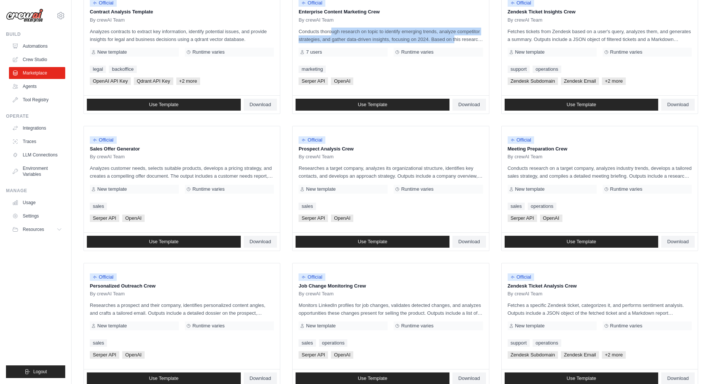
drag, startPoint x: 313, startPoint y: 32, endPoint x: 516, endPoint y: 30, distance: 202.3
click at [448, 36] on p "Conducts thorough research on topic to identify emerging trends, analyze compet…" at bounding box center [390, 36] width 184 height 16
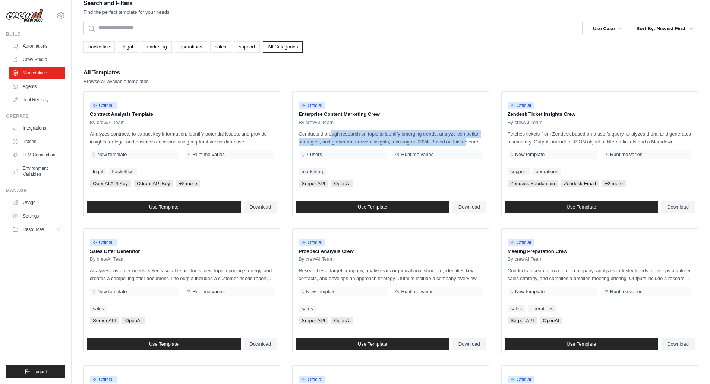
scroll to position [0, 0]
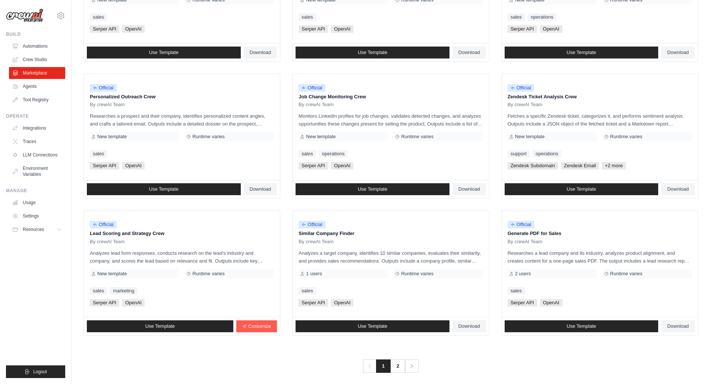
scroll to position [306, 0]
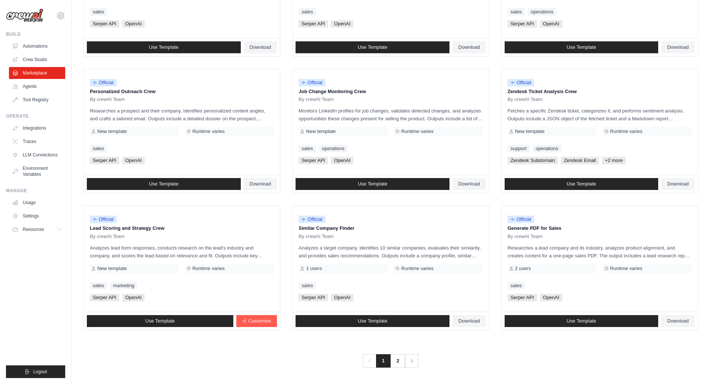
click at [395, 360] on link "2" at bounding box center [397, 360] width 15 height 13
